Goal: Task Accomplishment & Management: Manage account settings

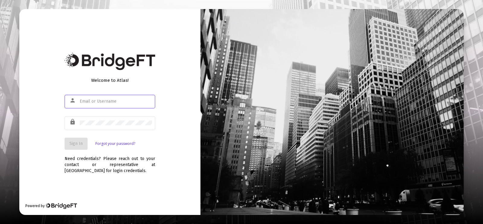
type input "[PERSON_NAME][EMAIL_ADDRESS][DOMAIN_NAME]"
click at [78, 145] on span "Sign In" at bounding box center [75, 143] width 13 height 5
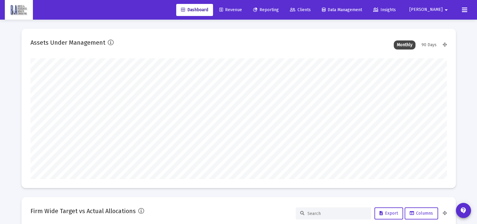
scroll to position [120, 224]
type input "[DATE]"
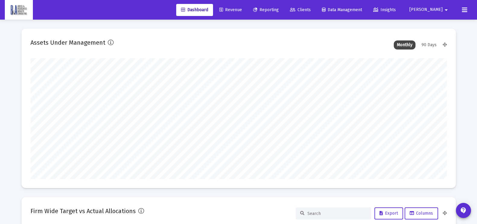
click at [311, 8] on span "Clients" at bounding box center [300, 9] width 21 height 5
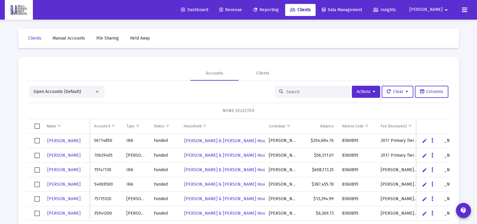
click at [293, 91] on input at bounding box center [315, 91] width 59 height 5
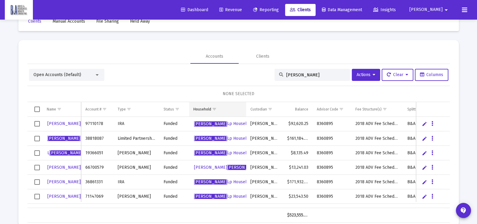
scroll to position [28, 0]
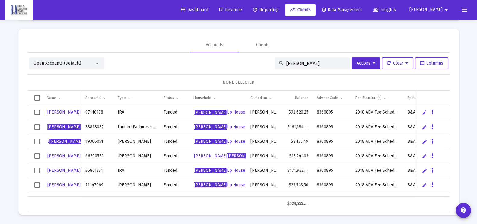
type input "[PERSON_NAME]"
click at [445, 7] on mat-icon "arrow_drop_down" at bounding box center [446, 10] width 7 height 12
click at [429, 26] on link "Settings" at bounding box center [443, 25] width 36 height 14
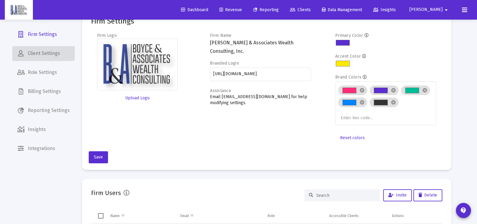
click at [43, 52] on span "Client Settings" at bounding box center [43, 53] width 62 height 14
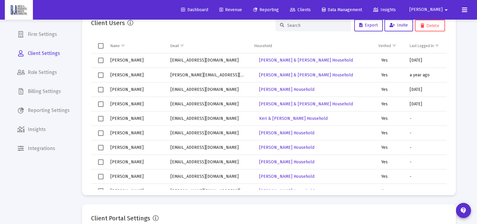
click at [304, 25] on input at bounding box center [316, 25] width 59 height 5
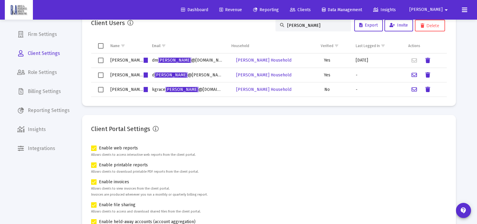
type input "[PERSON_NAME]"
